Goal: Task Accomplishment & Management: Complete application form

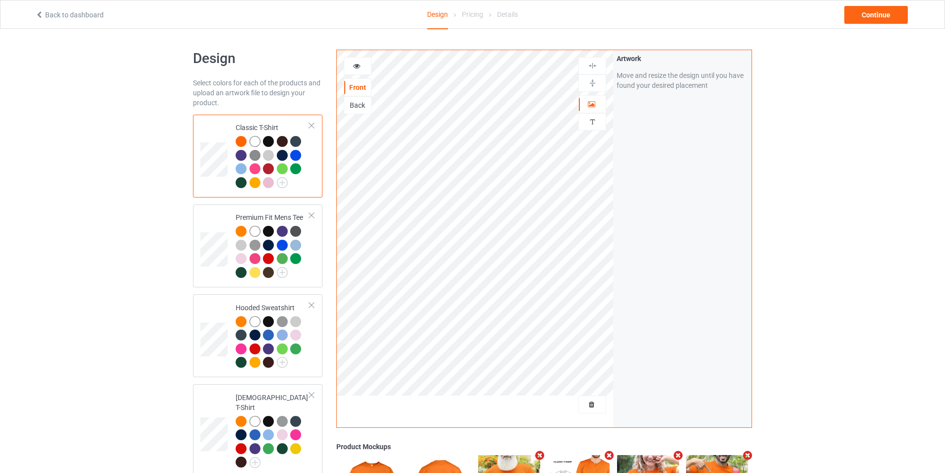
click at [477, 16] on div "Pricing" at bounding box center [472, 14] width 21 height 28
click at [475, 13] on div "Pricing" at bounding box center [472, 14] width 21 height 28
click at [264, 61] on h1 "Design" at bounding box center [257, 59] width 129 height 18
click at [466, 15] on div "Pricing" at bounding box center [472, 14] width 21 height 28
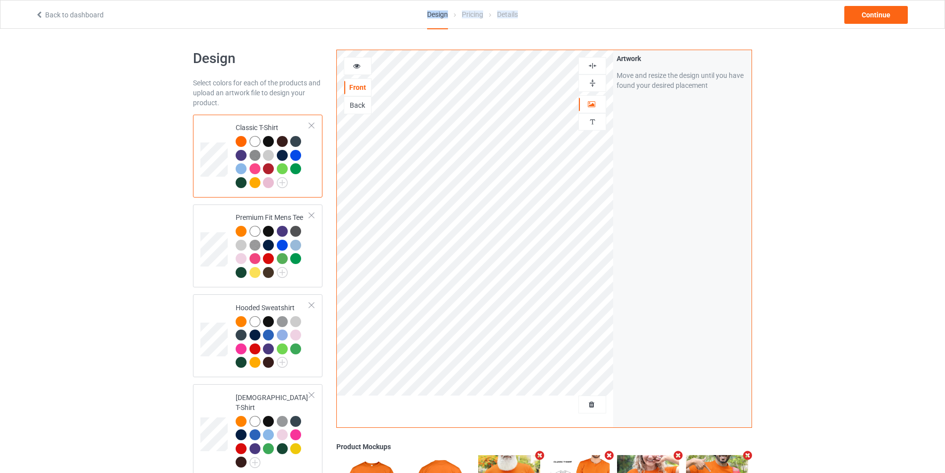
click at [466, 15] on div "Pricing" at bounding box center [472, 14] width 21 height 28
click at [595, 70] on img at bounding box center [592, 65] width 9 height 9
click at [595, 82] on img at bounding box center [592, 82] width 9 height 9
click at [594, 66] on img at bounding box center [592, 65] width 9 height 9
click at [594, 76] on div at bounding box center [592, 82] width 28 height 17
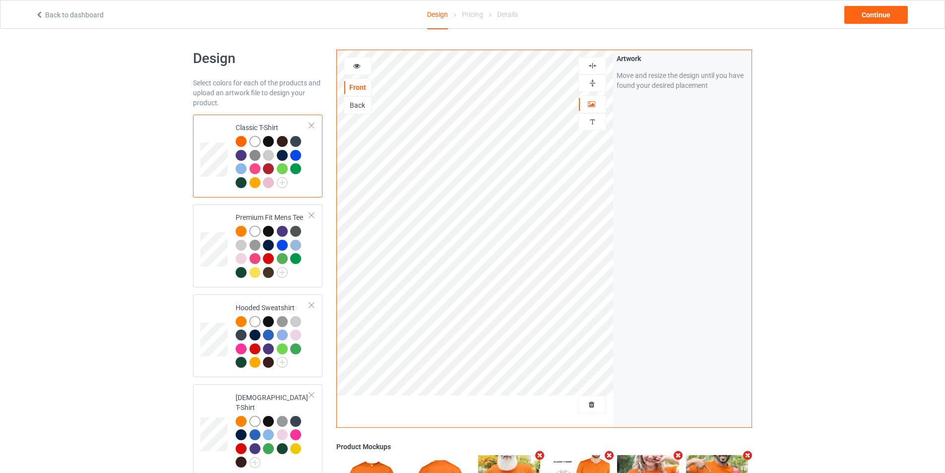
click at [468, 17] on div "Pricing" at bounding box center [472, 14] width 21 height 28
click at [225, 219] on td at bounding box center [215, 245] width 30 height 75
click at [228, 187] on td at bounding box center [215, 156] width 30 height 75
click at [233, 184] on td "Classic T-Shirt" at bounding box center [272, 156] width 85 height 75
click at [233, 183] on td "Classic T-Shirt" at bounding box center [272, 156] width 85 height 75
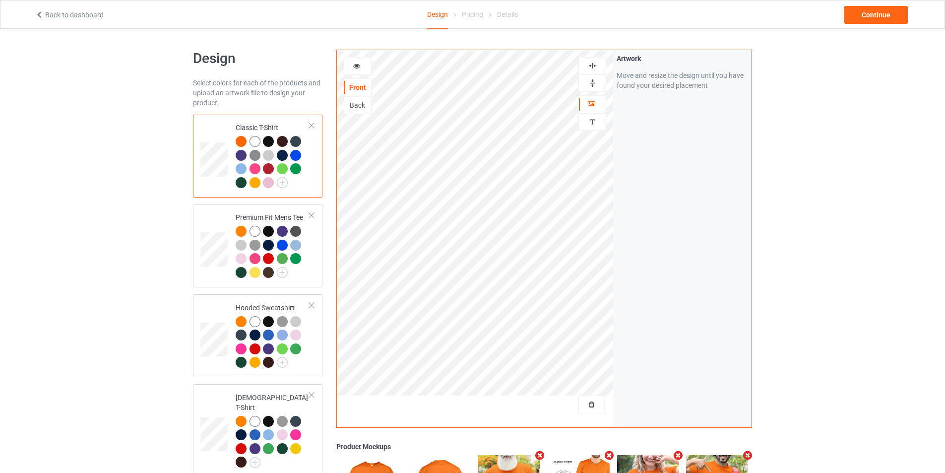
click at [594, 82] on img at bounding box center [592, 82] width 9 height 9
click at [594, 60] on div at bounding box center [592, 65] width 28 height 17
click at [484, 15] on div "Design Pricing Details" at bounding box center [472, 14] width 91 height 29
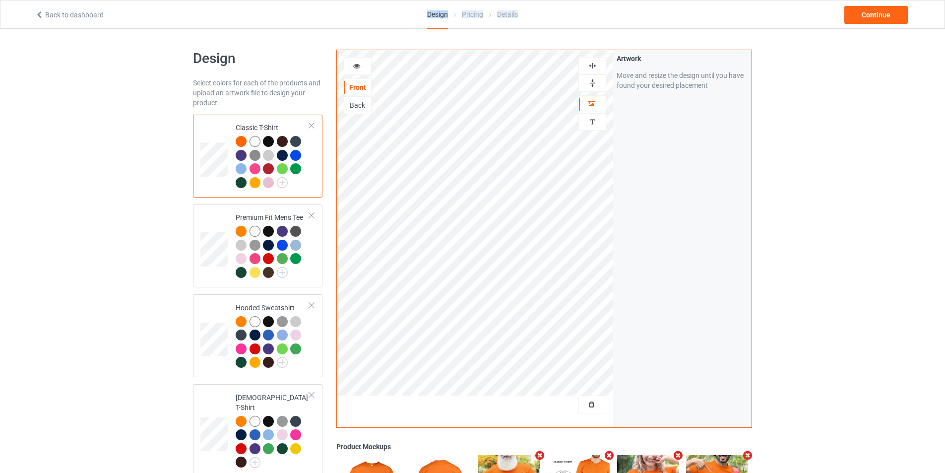
drag, startPoint x: 484, startPoint y: 15, endPoint x: 478, endPoint y: 15, distance: 5.5
click at [481, 15] on div "Design Pricing Details" at bounding box center [472, 14] width 91 height 29
click at [478, 15] on div "Pricing" at bounding box center [472, 14] width 21 height 28
click at [475, 14] on div "Pricing" at bounding box center [472, 14] width 21 height 28
click at [866, 20] on div "Continue" at bounding box center [875, 15] width 63 height 18
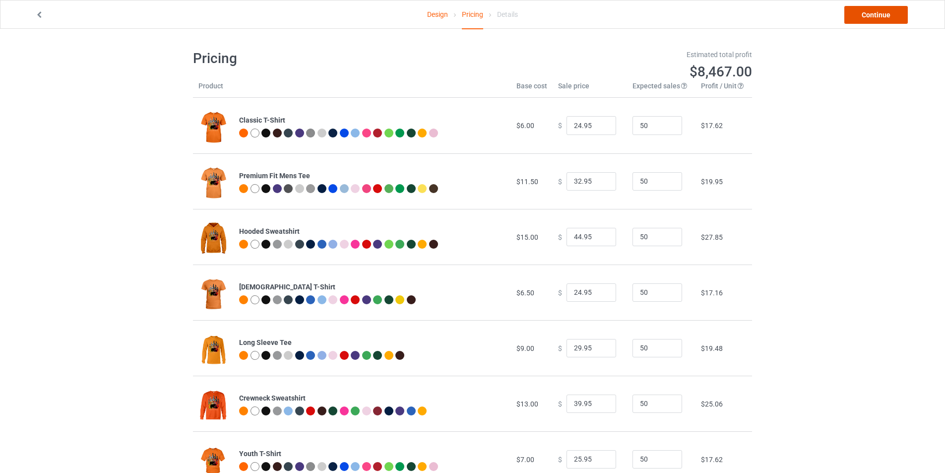
click at [862, 16] on link "Continue" at bounding box center [875, 15] width 63 height 18
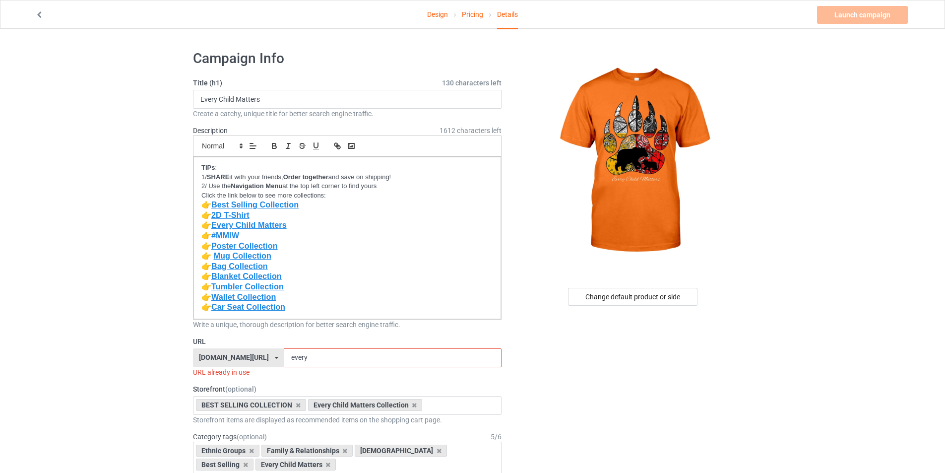
scroll to position [99, 0]
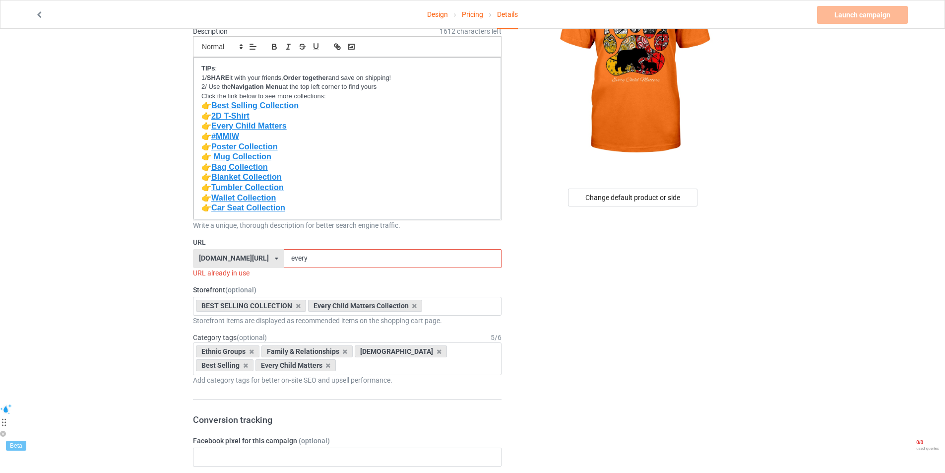
click at [320, 261] on input "every" at bounding box center [392, 258] width 217 height 19
click at [270, 265] on div "[DOMAIN_NAME][URL] [DOMAIN_NAME][URL] [DOMAIN_NAME][URL] [DOMAIN_NAME][URL] [DO…" at bounding box center [238, 258] width 91 height 19
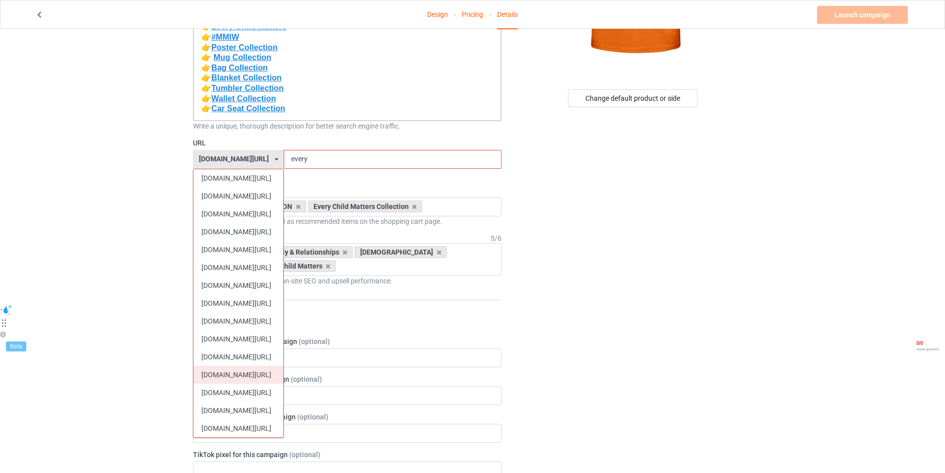
scroll to position [149, 0]
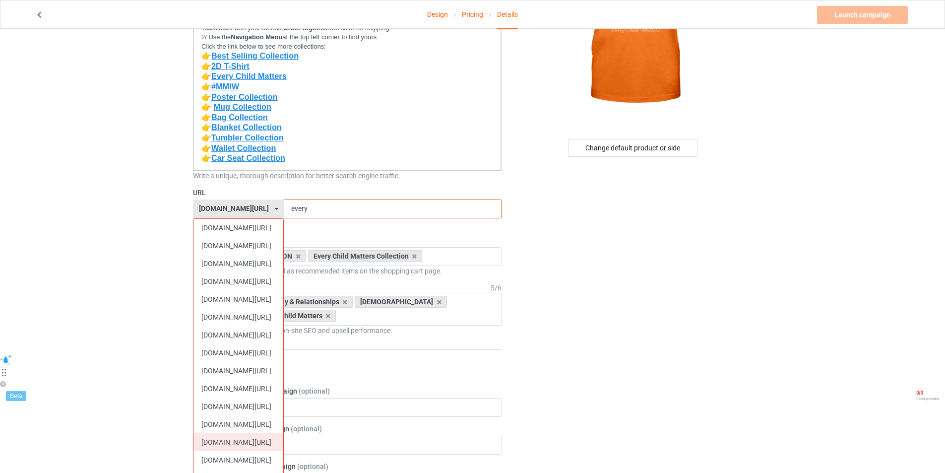
click at [277, 442] on div "[DOMAIN_NAME][URL]" at bounding box center [238, 442] width 90 height 18
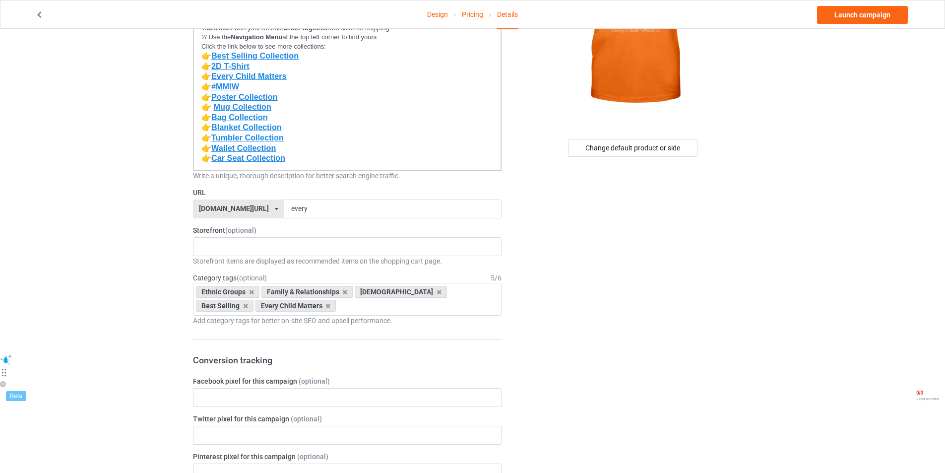
scroll to position [198, 0]
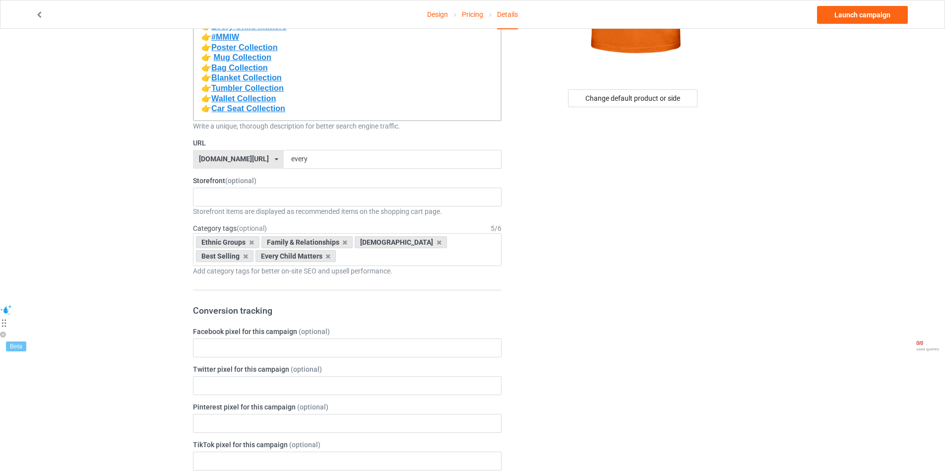
click at [344, 209] on div "Storefront items are displayed as recommended items on the shopping cart page." at bounding box center [347, 211] width 308 height 10
click at [337, 154] on input "every" at bounding box center [392, 159] width 217 height 19
click at [370, 178] on label "Storefront (optional)" at bounding box center [347, 181] width 308 height 10
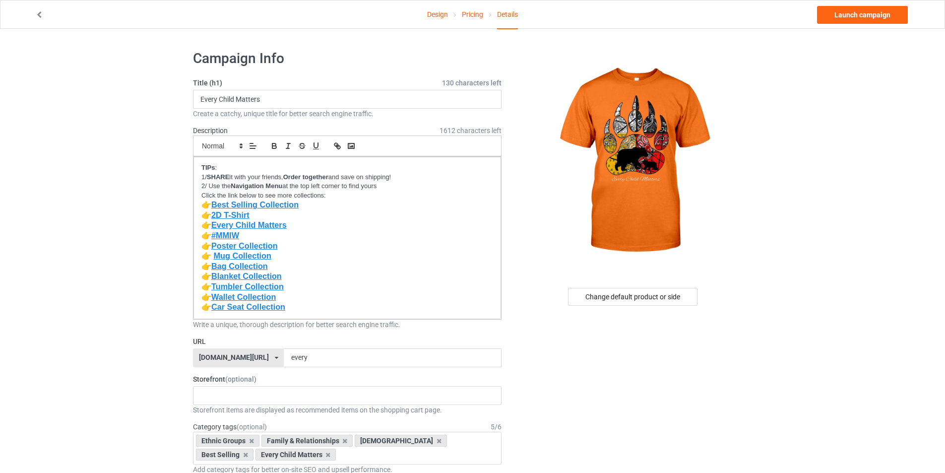
scroll to position [99, 0]
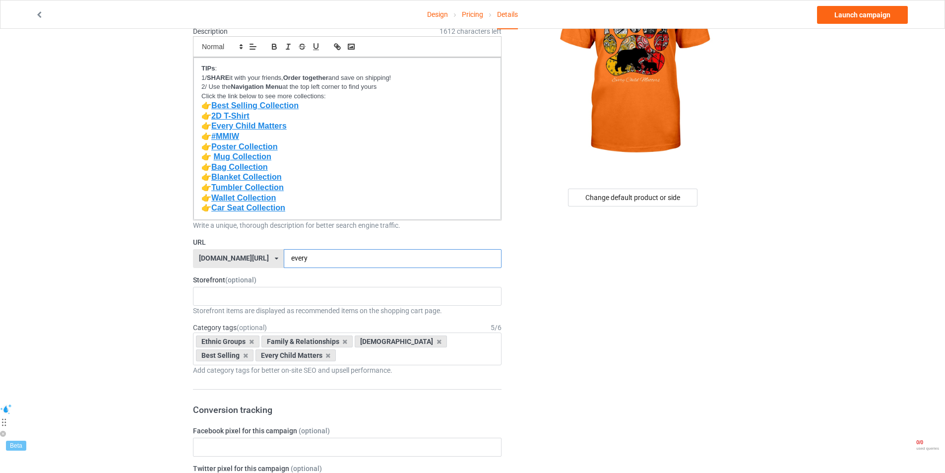
click at [324, 258] on input "every" at bounding box center [392, 258] width 217 height 19
click at [392, 265] on input "every" at bounding box center [392, 258] width 217 height 19
type input "every"
click at [259, 265] on div "welcomenativeculture.com/ bestgiftnative.com/ giftnativestore.com/ nativeameric…" at bounding box center [238, 258] width 91 height 19
click at [344, 263] on input "every" at bounding box center [392, 258] width 217 height 19
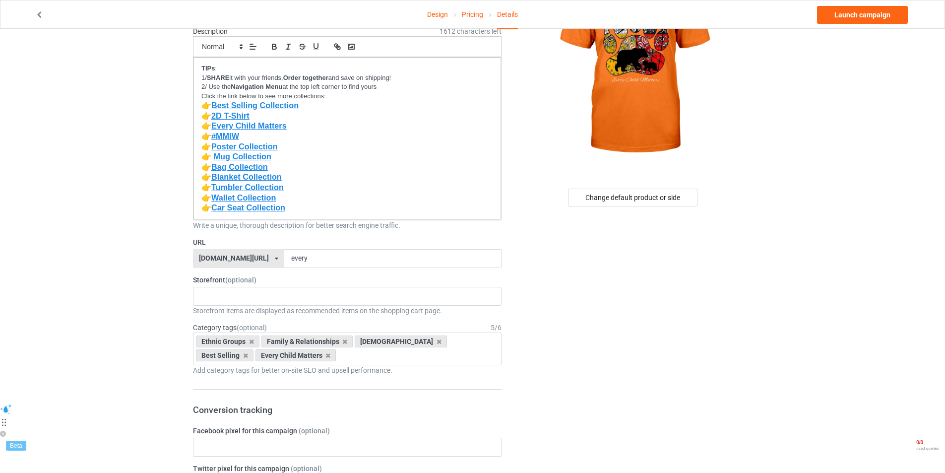
click at [277, 294] on div "Hooded Blanket Collection MMIW Collection Sticker Collection Car Seat Collectio…" at bounding box center [347, 296] width 308 height 19
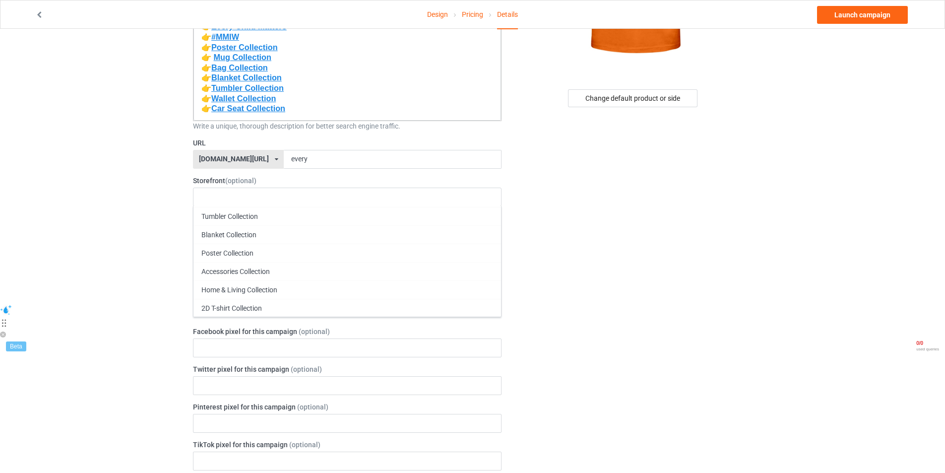
scroll to position [248, 0]
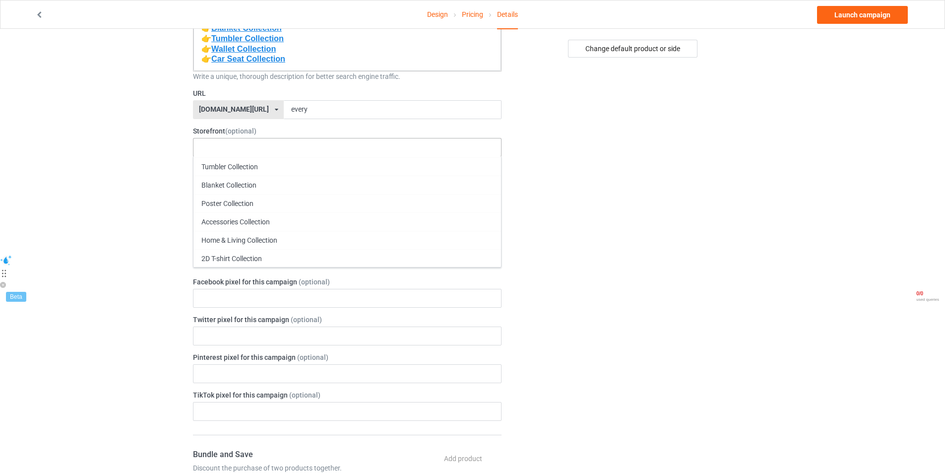
click at [253, 272] on div "Every Child Matters Collection" at bounding box center [346, 276] width 307 height 18
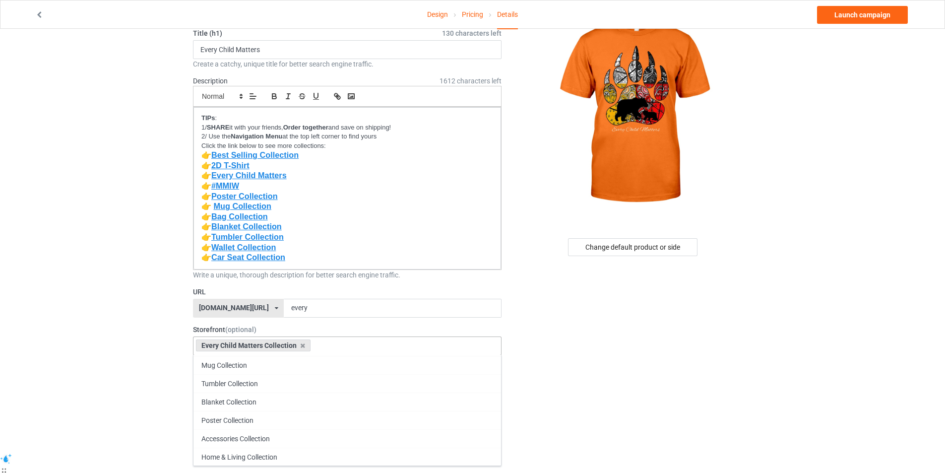
click at [317, 342] on input "text" at bounding box center [320, 345] width 15 height 8
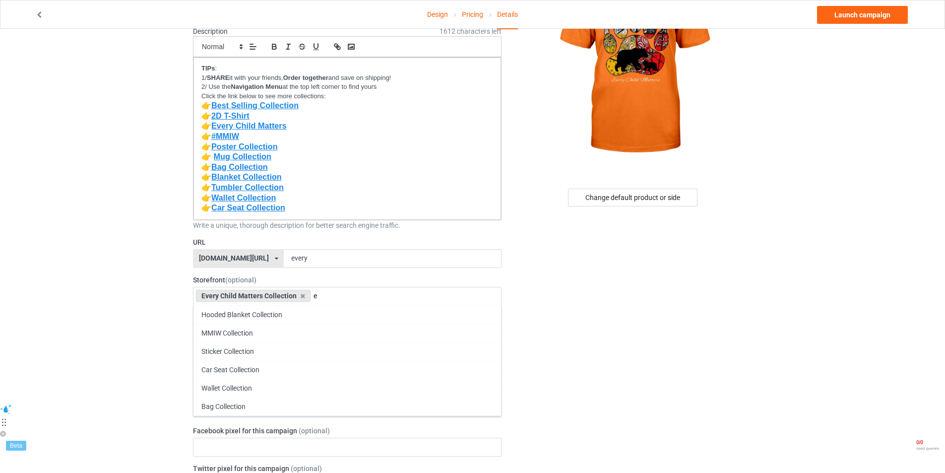
scroll to position [50, 0]
type input "e"
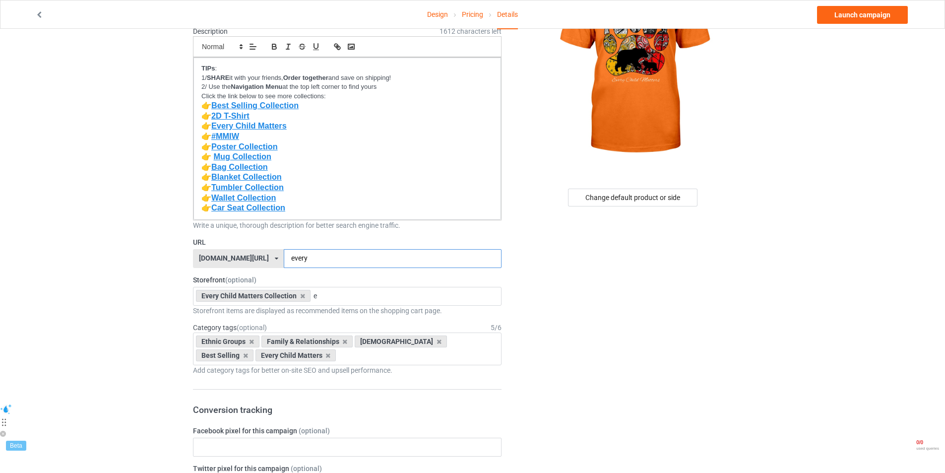
click at [338, 258] on input "every" at bounding box center [392, 258] width 217 height 19
paste input "child8"
type input "everychild83"
click at [348, 298] on div "Every Child Matters Collection e Hooded Blanket Collection MMIW Collection Stic…" at bounding box center [347, 296] width 308 height 19
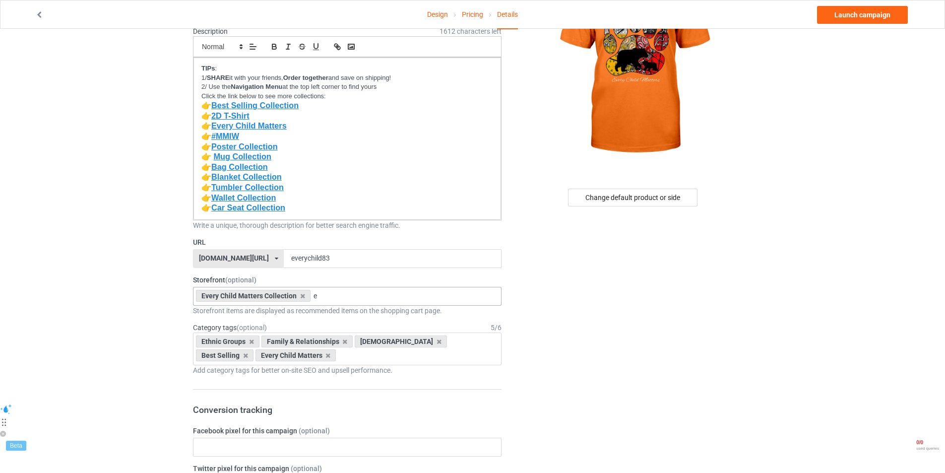
click at [344, 297] on div "Every Child Matters Collection e Hooded Blanket Collection MMIW Collection Stic…" at bounding box center [347, 296] width 308 height 19
type input "be"
click at [295, 318] on div "BEST SELLING COLLECTION" at bounding box center [346, 314] width 307 height 18
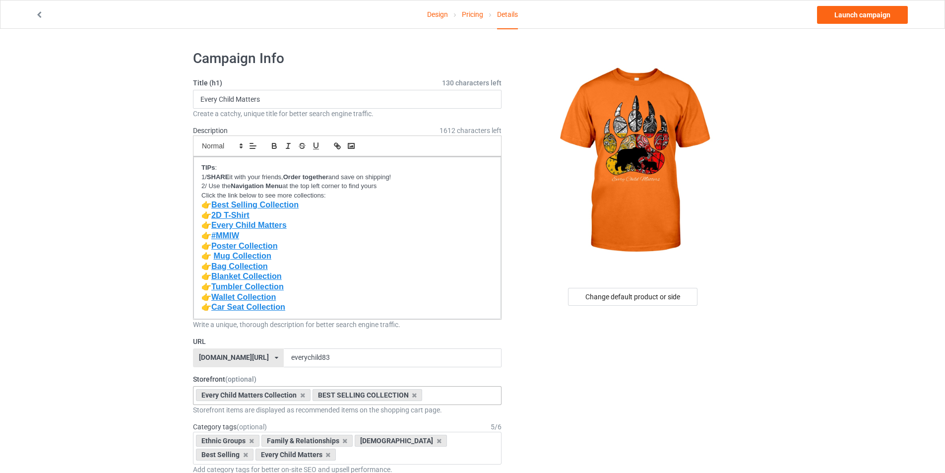
click at [880, 5] on div "Design Pricing Details Launch campaign" at bounding box center [472, 14] width 888 height 28
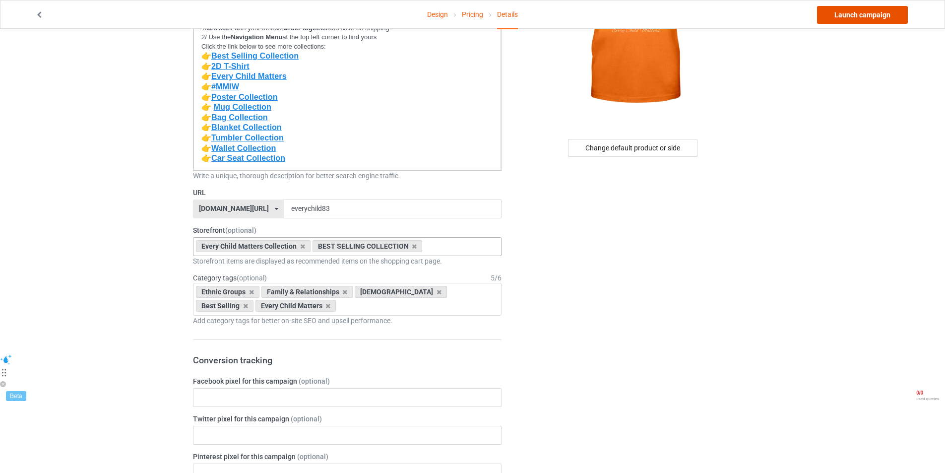
click at [851, 21] on link "Launch campaign" at bounding box center [862, 15] width 91 height 18
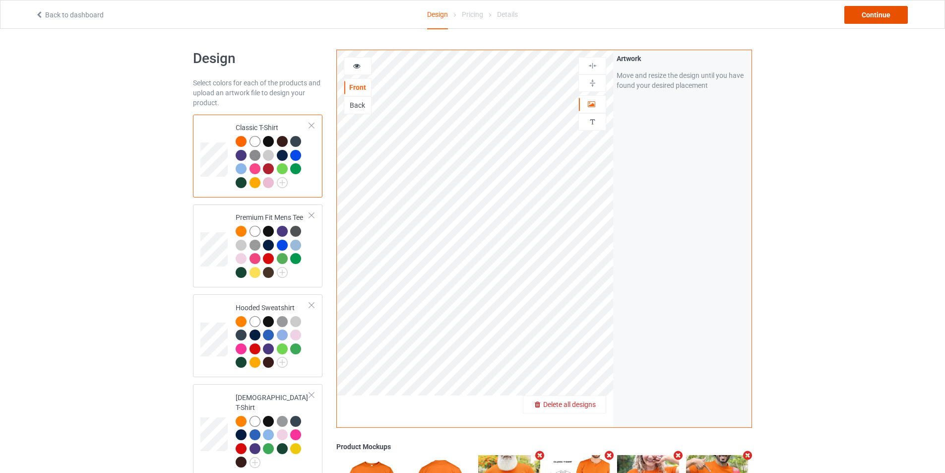
click at [887, 19] on div "Continue" at bounding box center [875, 15] width 63 height 18
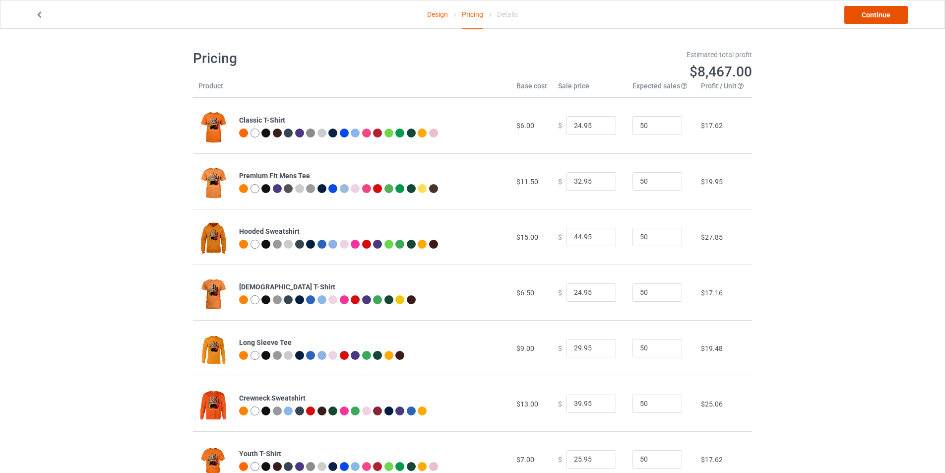
click at [865, 13] on link "Continue" at bounding box center [875, 15] width 63 height 18
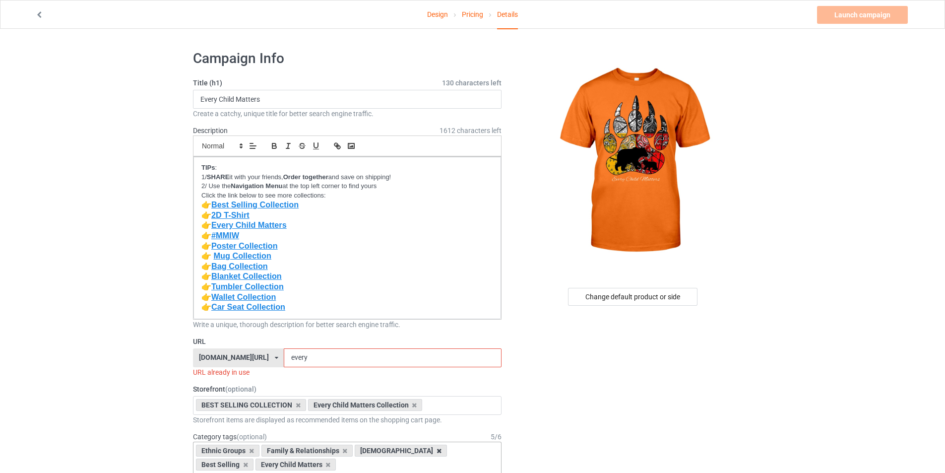
scroll to position [248, 0]
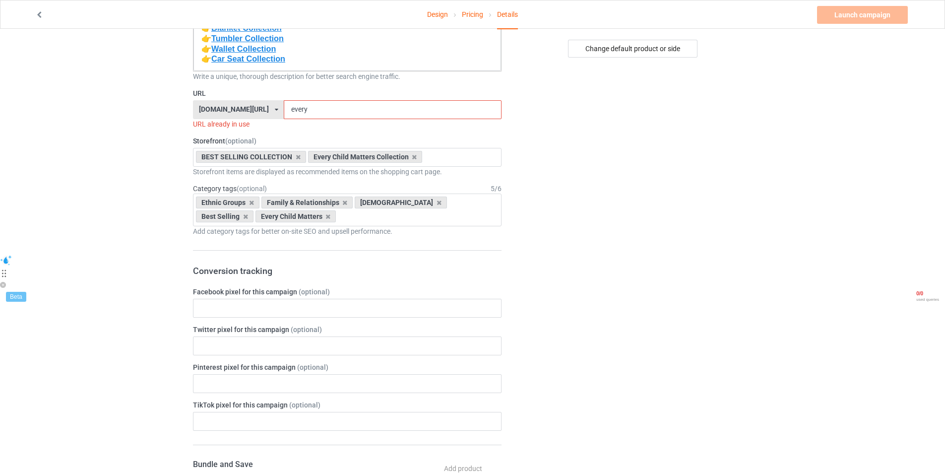
click at [266, 114] on div "[DOMAIN_NAME][URL] [DOMAIN_NAME][URL] [DOMAIN_NAME][URL] [DOMAIN_NAME][URL] [DO…" at bounding box center [238, 109] width 91 height 19
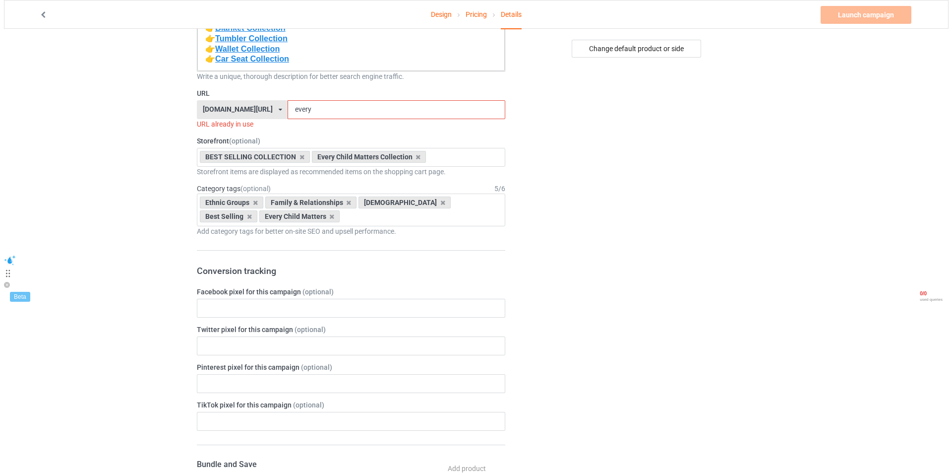
scroll to position [0, 0]
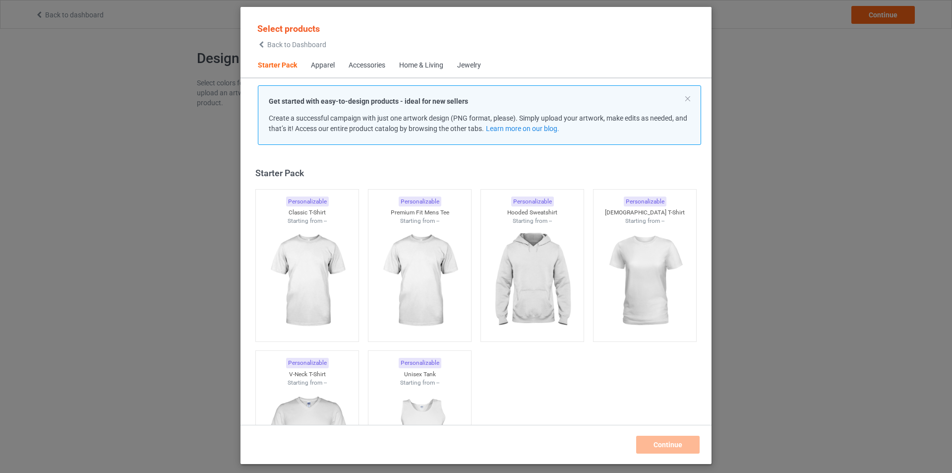
scroll to position [13, 0]
